Goal: Information Seeking & Learning: Learn about a topic

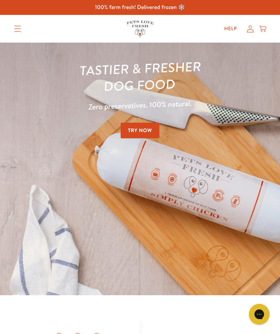
click at [140, 135] on link "Try Now" at bounding box center [140, 131] width 39 height 16
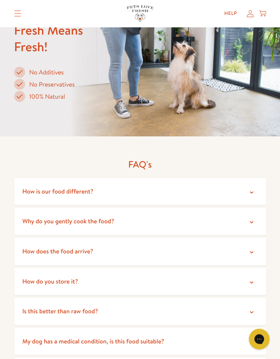
scroll to position [1353, 0]
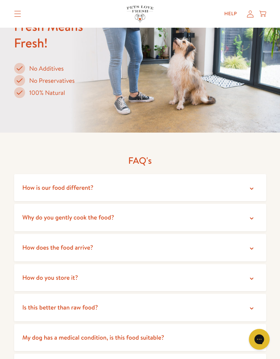
click at [256, 275] on summary "How do you store it?" at bounding box center [140, 277] width 252 height 27
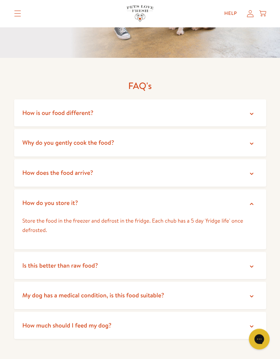
scroll to position [1427, 0]
click at [255, 263] on summary "Is this better than raw food?" at bounding box center [140, 265] width 252 height 27
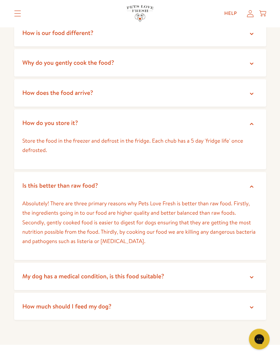
scroll to position [1507, 0]
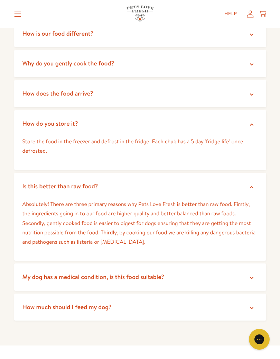
click at [254, 303] on summary "How much should I feed my dog?" at bounding box center [140, 307] width 252 height 27
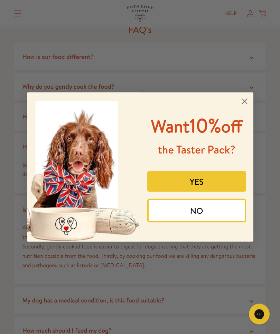
scroll to position [1483, 0]
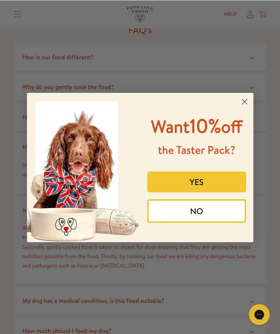
click at [250, 95] on circle "Close dialog" at bounding box center [244, 100] width 11 height 11
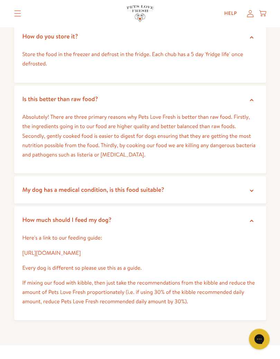
scroll to position [1594, 0]
click at [81, 249] on link "https://petslovefresh.com/pages/feeding-guide" at bounding box center [52, 253] width 59 height 8
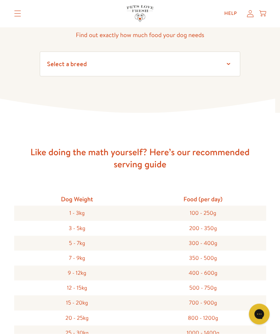
scroll to position [56, 0]
